Goal: Find specific page/section: Find specific page/section

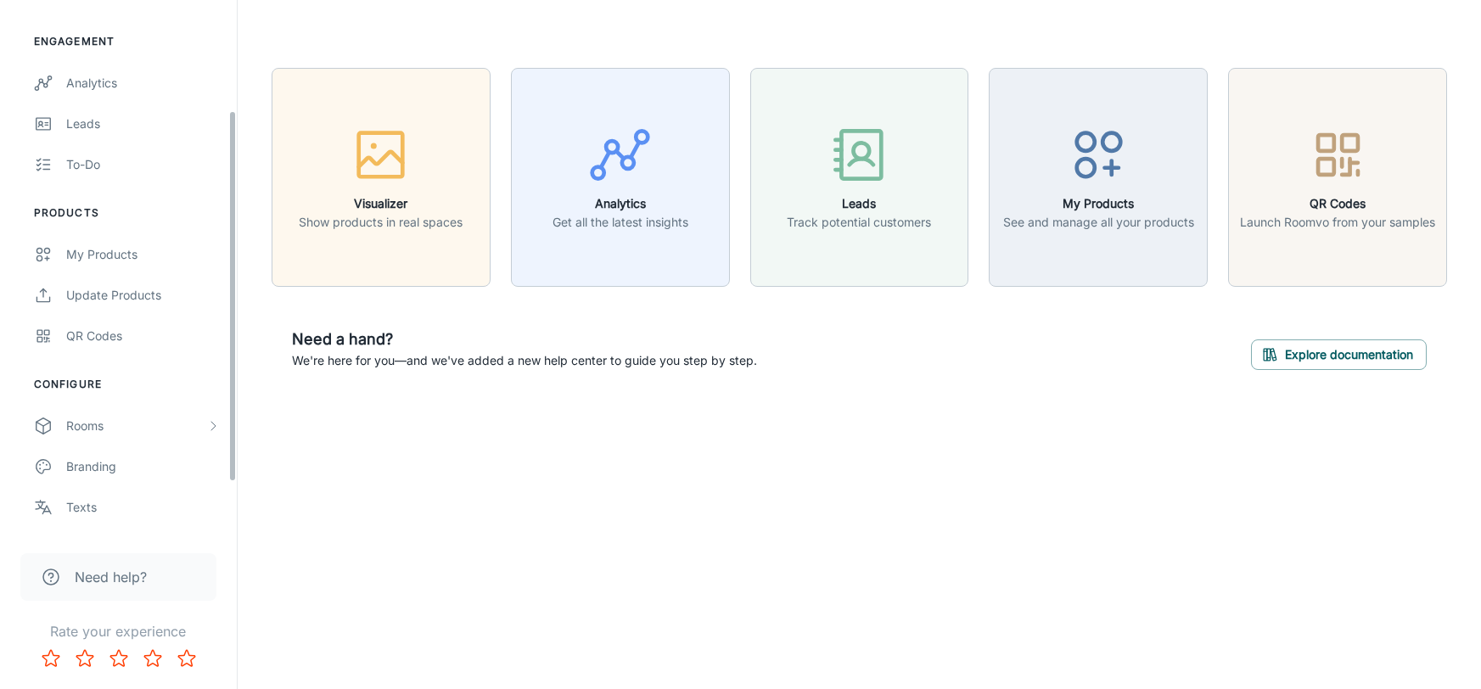
scroll to position [165, 0]
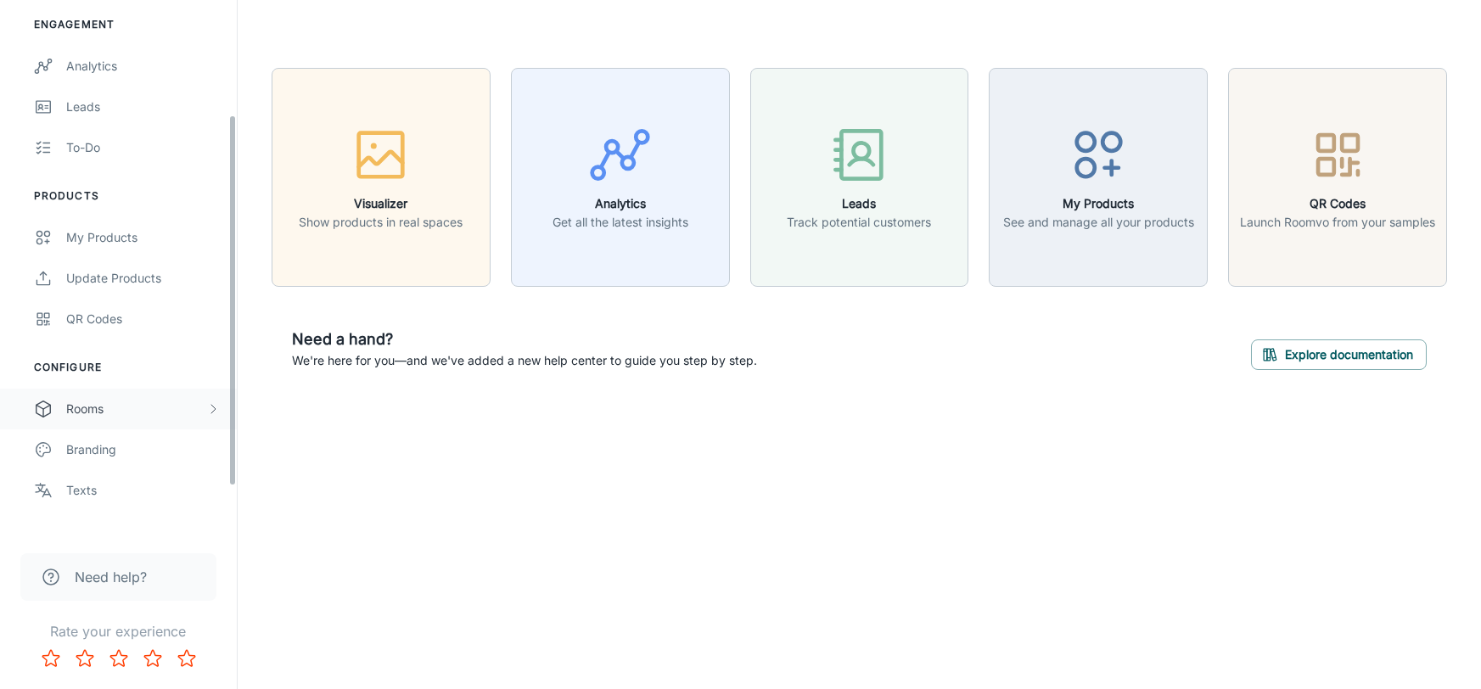
click at [157, 403] on div "Rooms" at bounding box center [136, 409] width 140 height 19
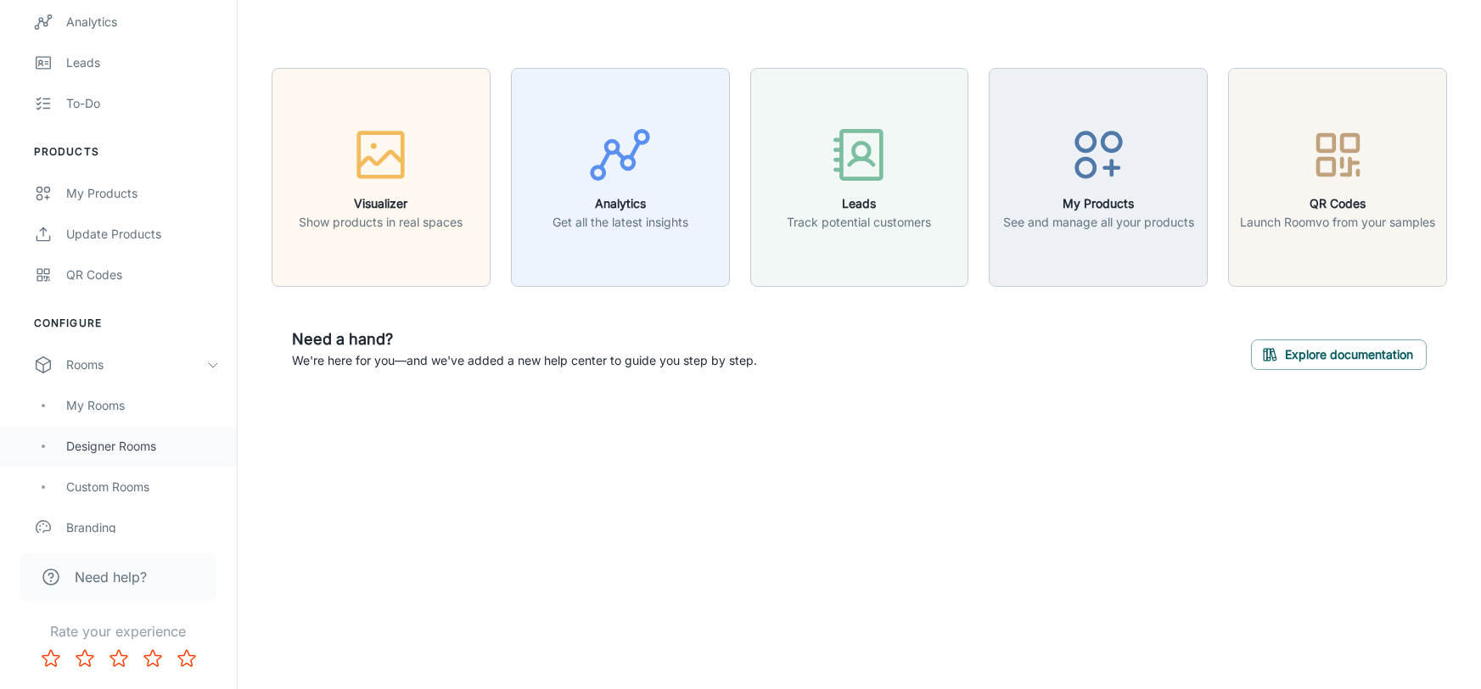
click at [91, 443] on div "Designer Rooms" at bounding box center [143, 446] width 154 height 19
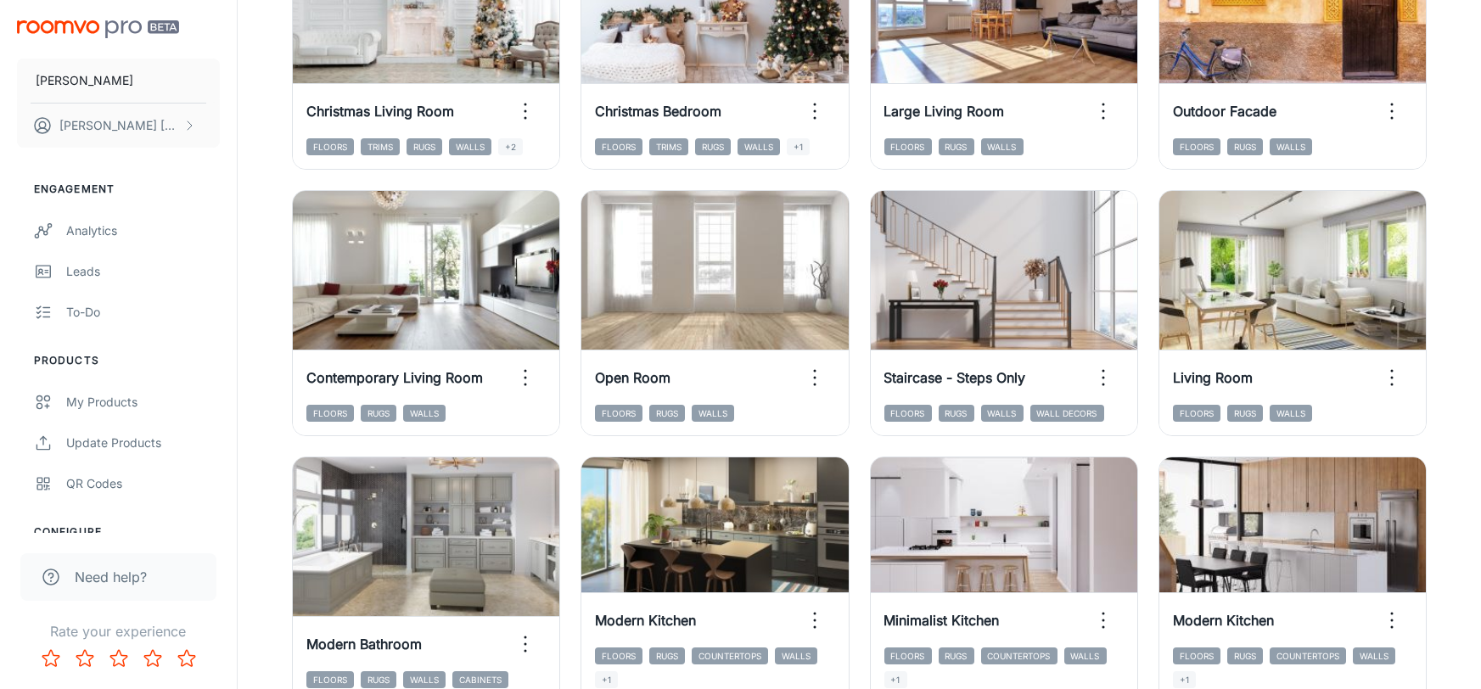
scroll to position [1835, 0]
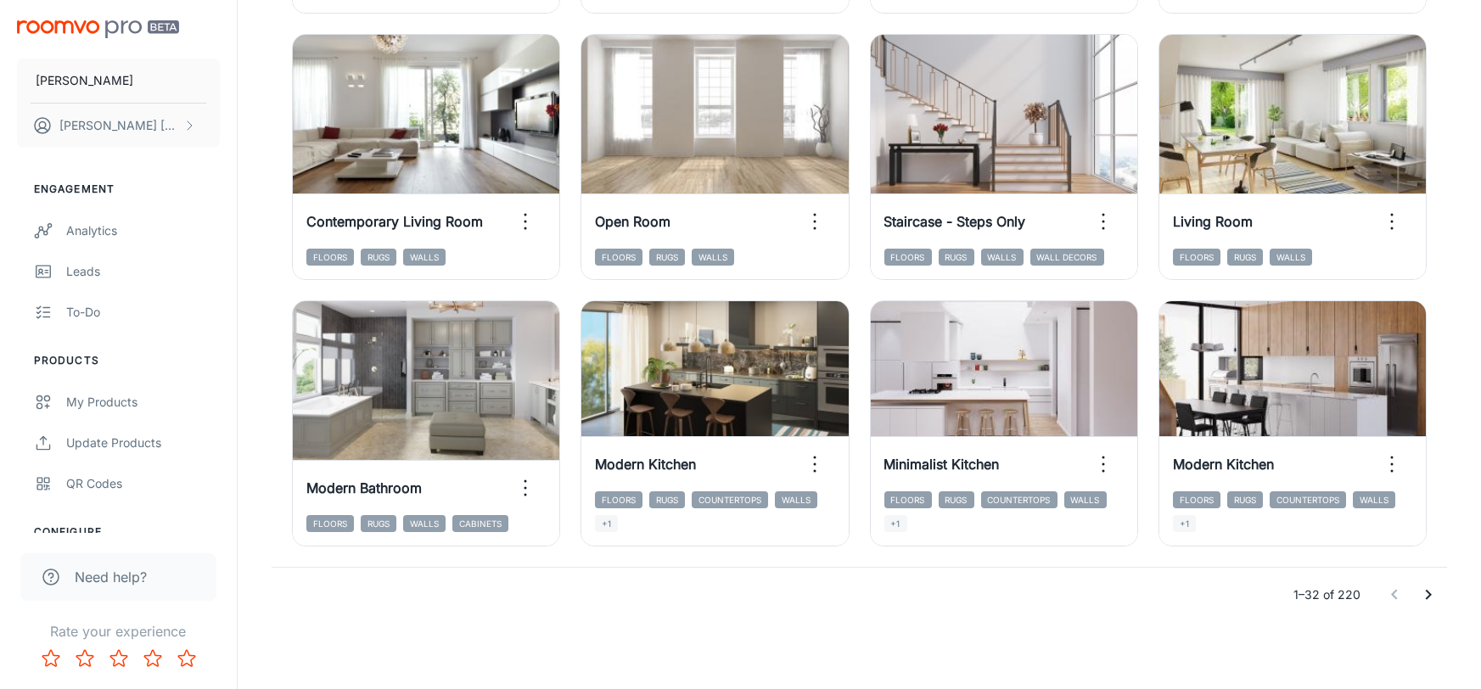
click at [1430, 598] on icon "Go to next page" at bounding box center [1428, 595] width 20 height 20
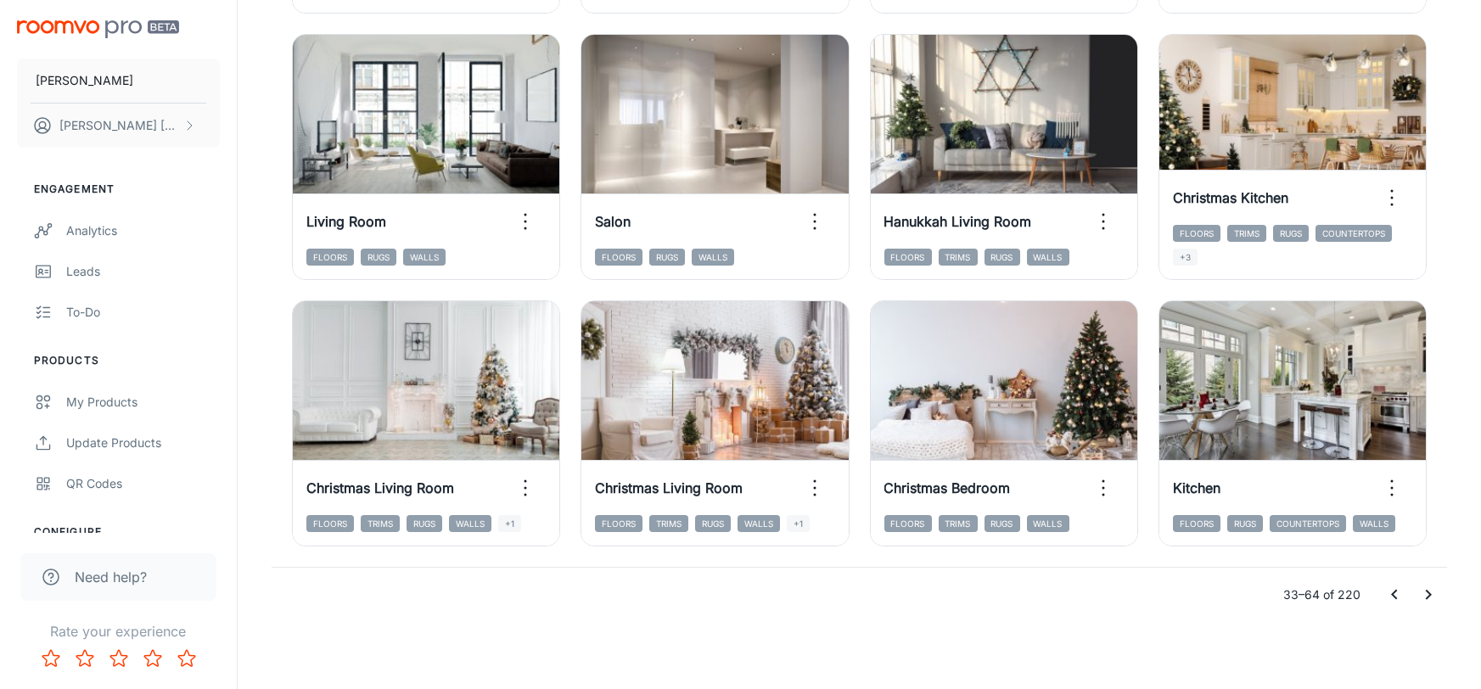
click at [1436, 592] on icon "Go to next page" at bounding box center [1428, 595] width 20 height 20
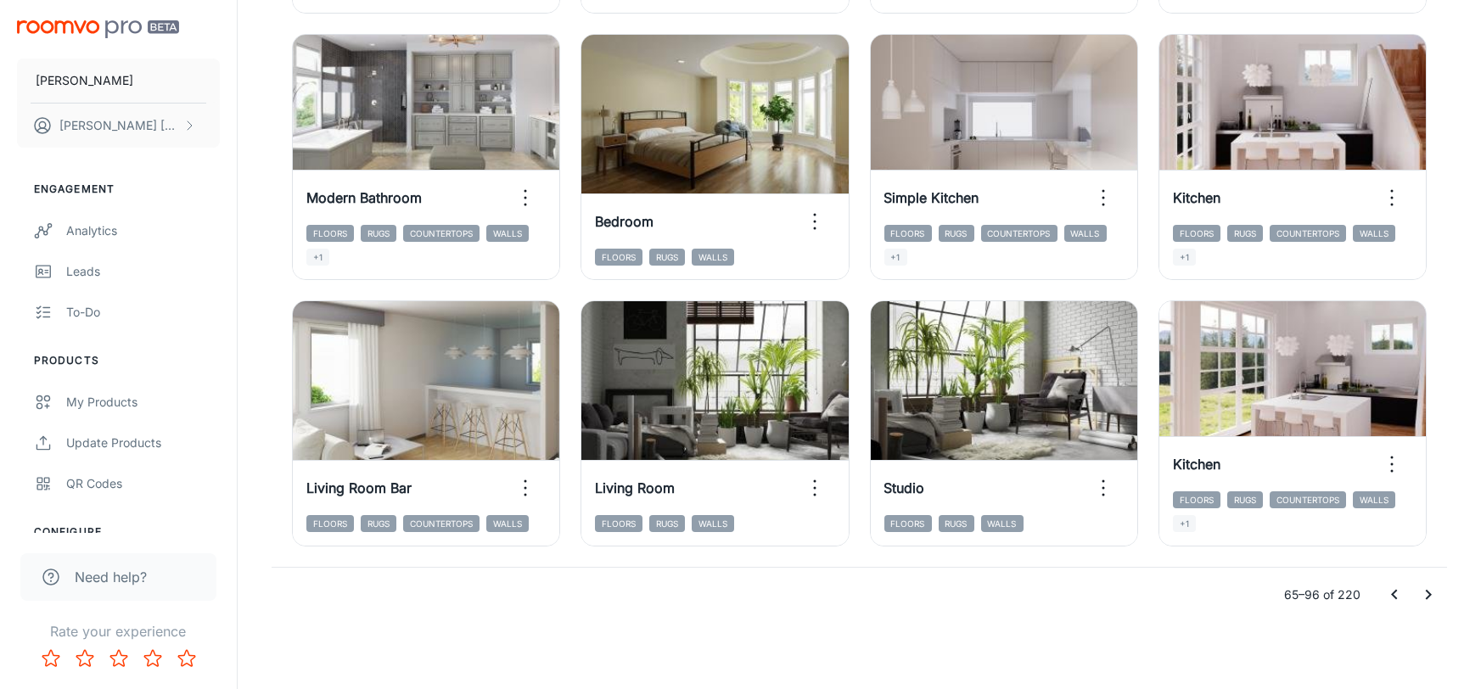
click at [1439, 593] on button "Go to next page" at bounding box center [1428, 595] width 34 height 34
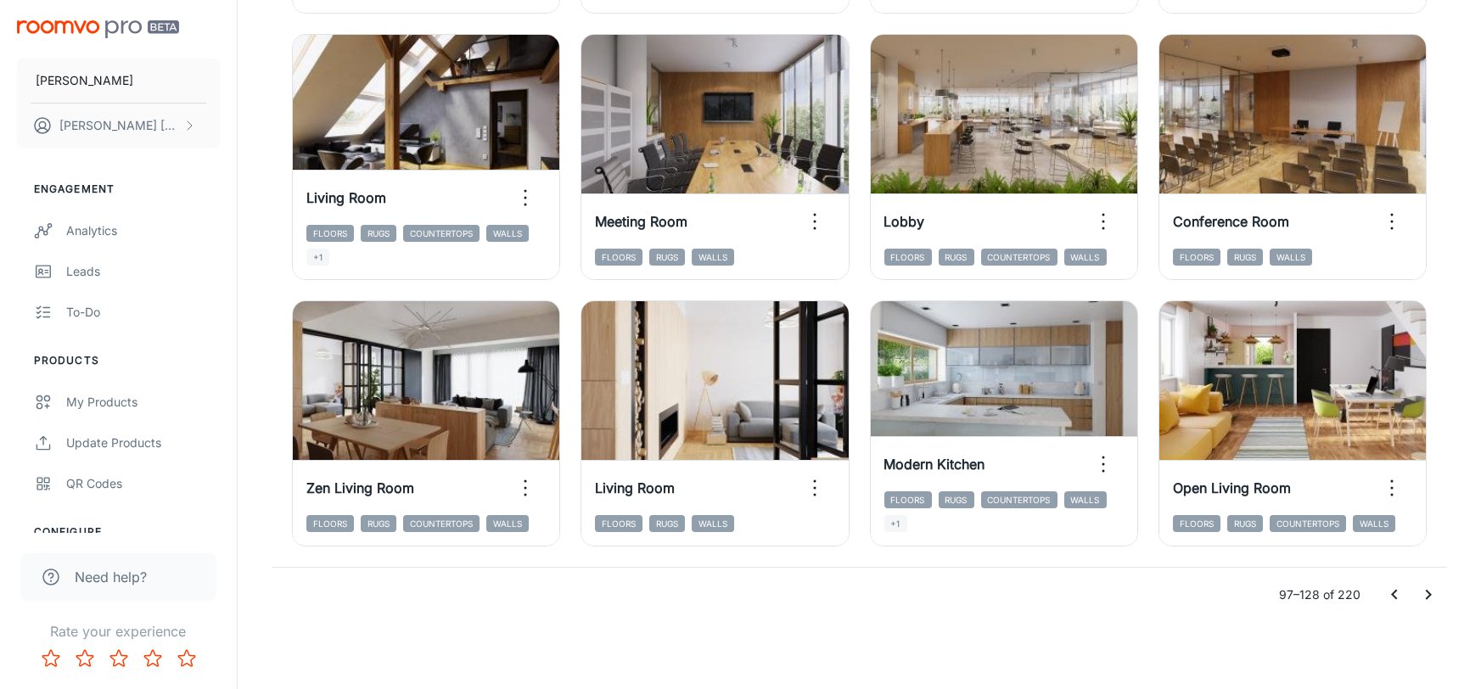
click at [1427, 596] on icon "Go to next page" at bounding box center [1428, 595] width 20 height 20
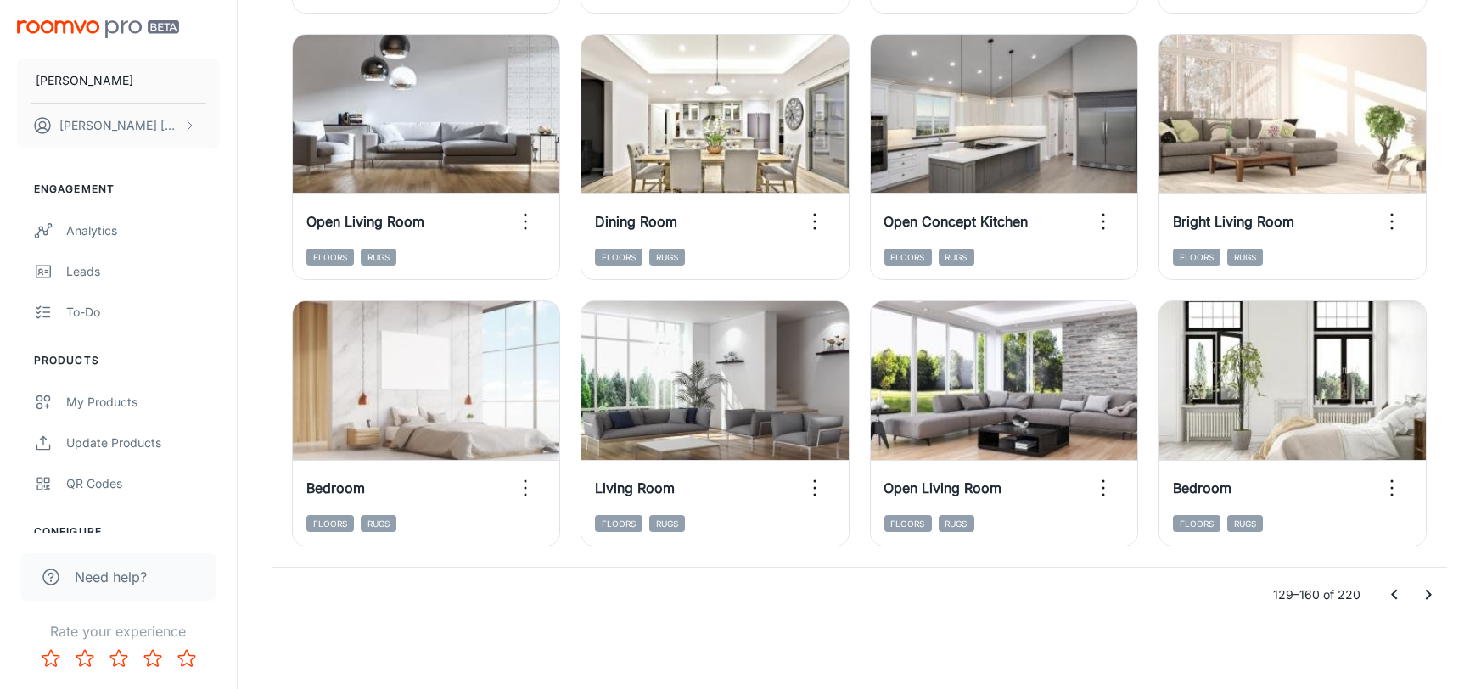
click at [1428, 605] on button "Go to next page" at bounding box center [1428, 595] width 34 height 34
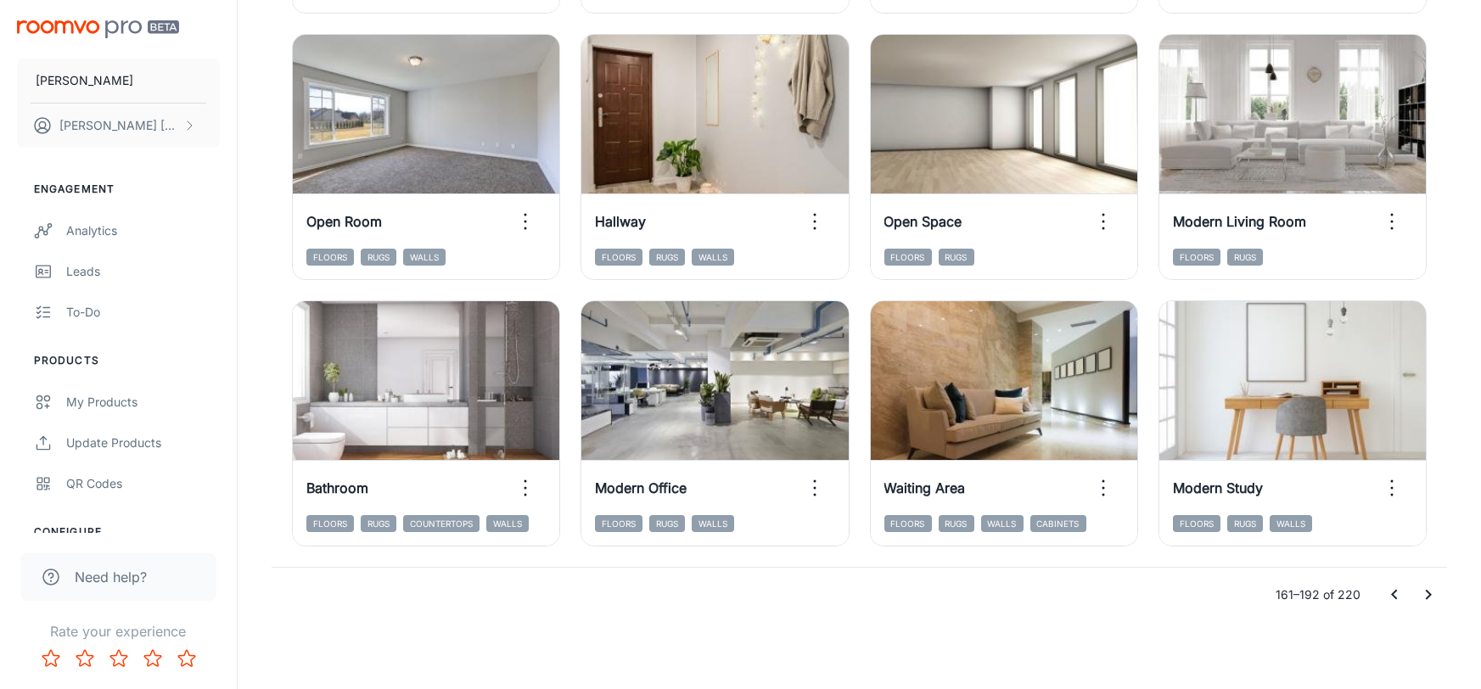
click at [1428, 588] on icon "Go to next page" at bounding box center [1428, 595] width 20 height 20
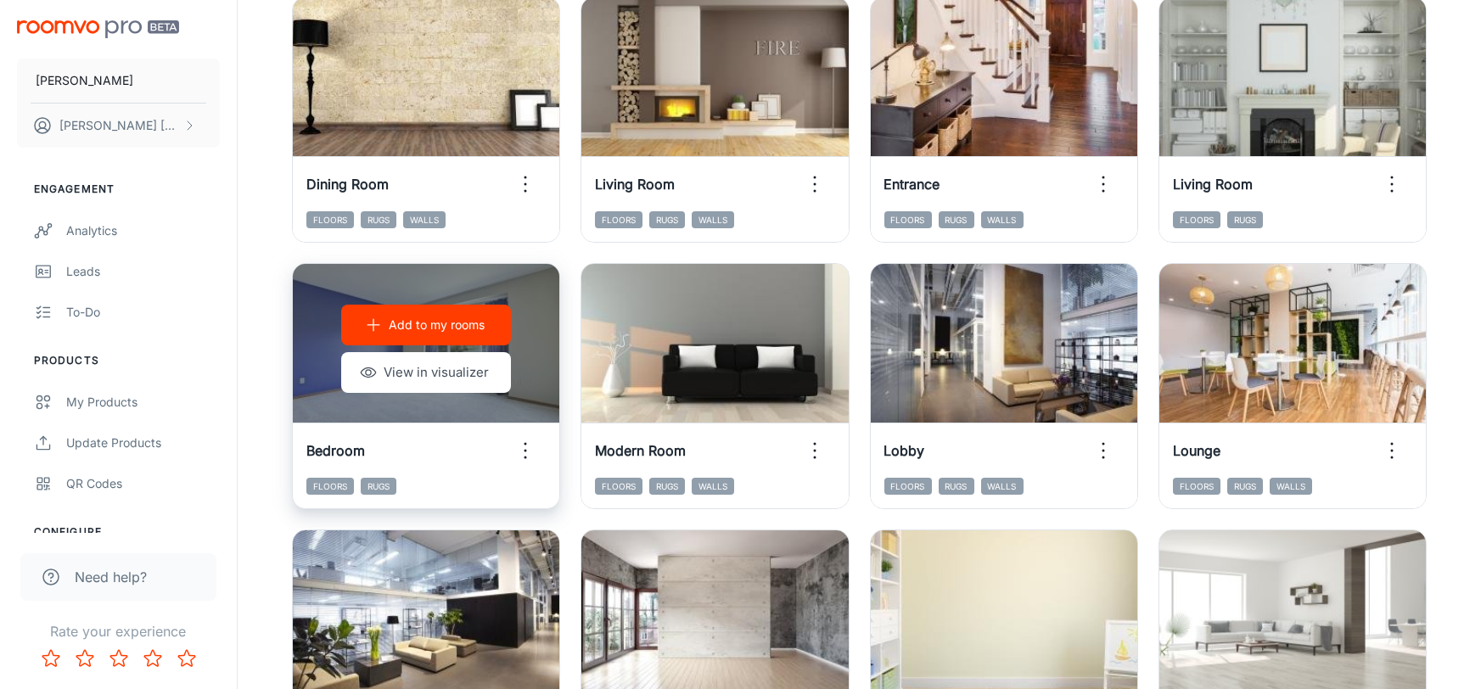
scroll to position [1569, 0]
